Goal: Transaction & Acquisition: Purchase product/service

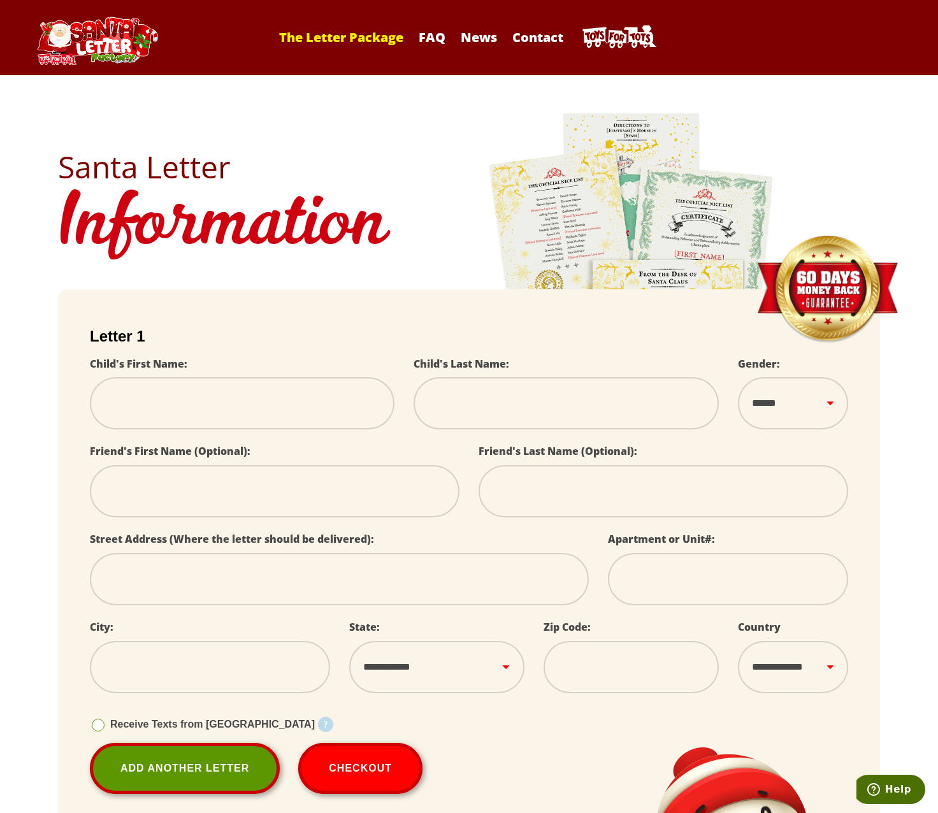
click at [331, 39] on link "The Letter Package" at bounding box center [341, 37] width 137 height 17
select select
click at [486, 36] on link "News" at bounding box center [478, 37] width 49 height 17
select select
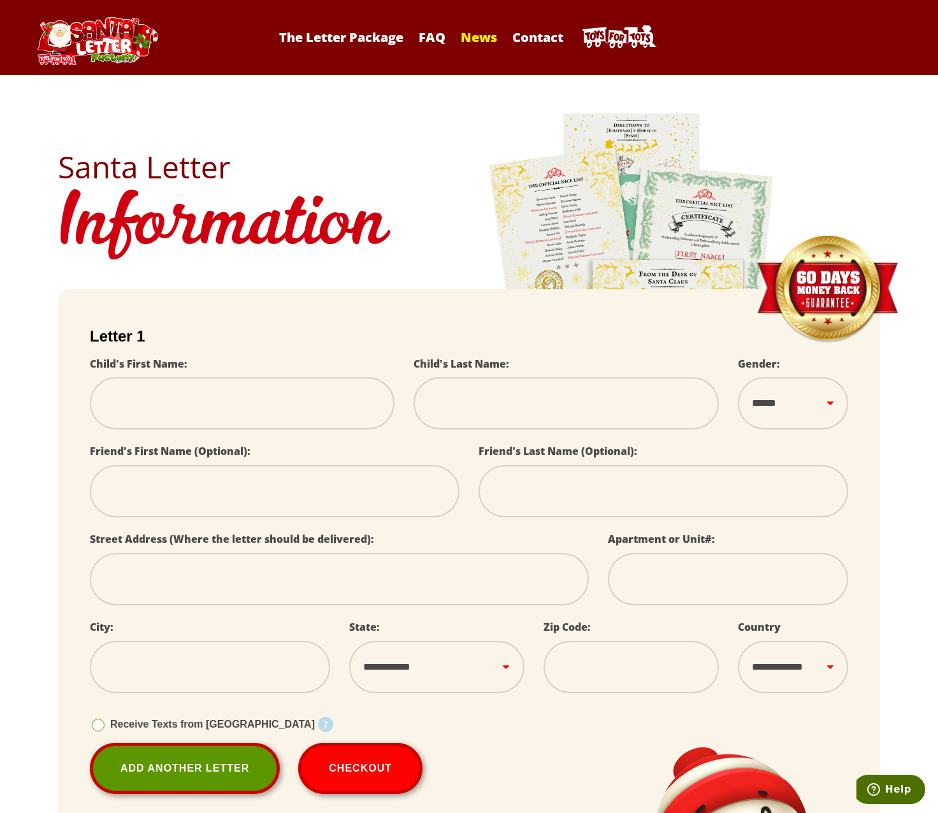
select select
